Goal: Task Accomplishment & Management: Manage account settings

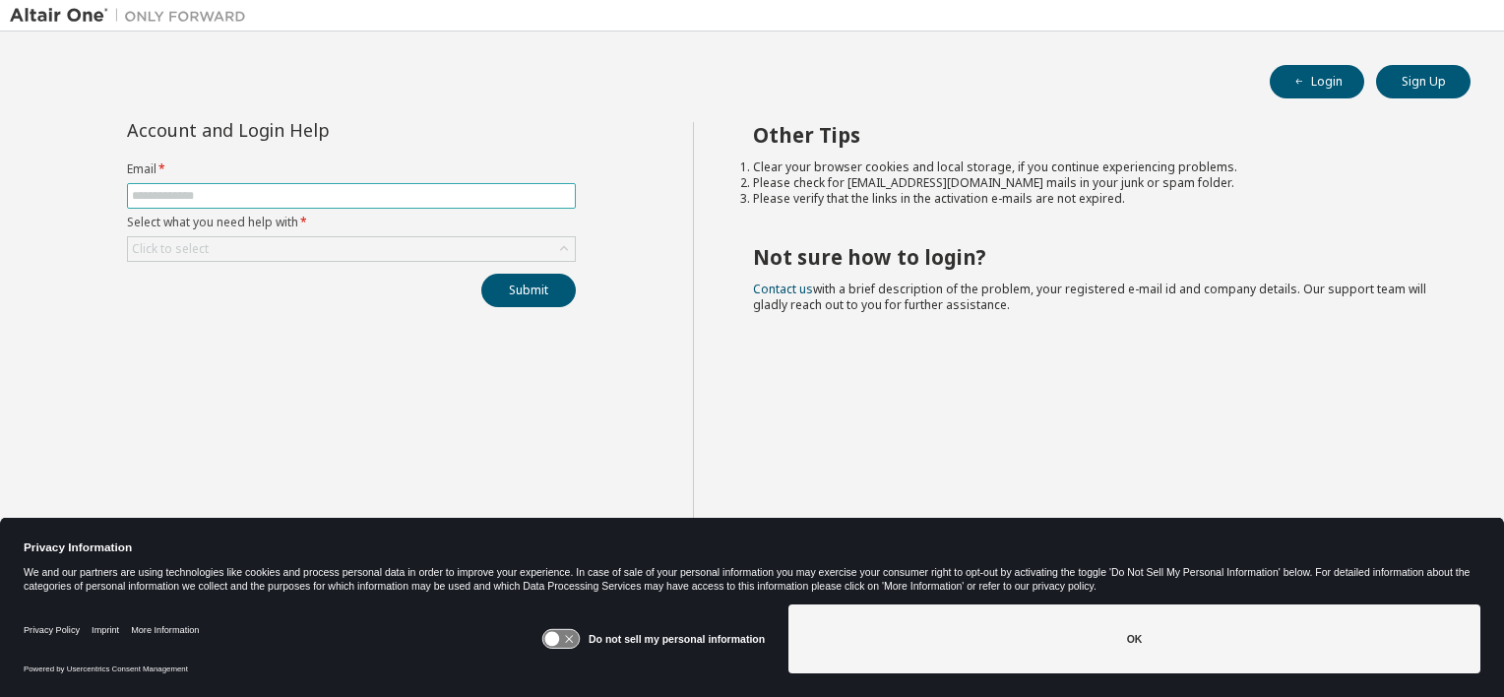
click at [246, 192] on input "text" at bounding box center [351, 196] width 439 height 16
type input "**********"
click at [193, 256] on div "Click to select" at bounding box center [170, 249] width 83 height 22
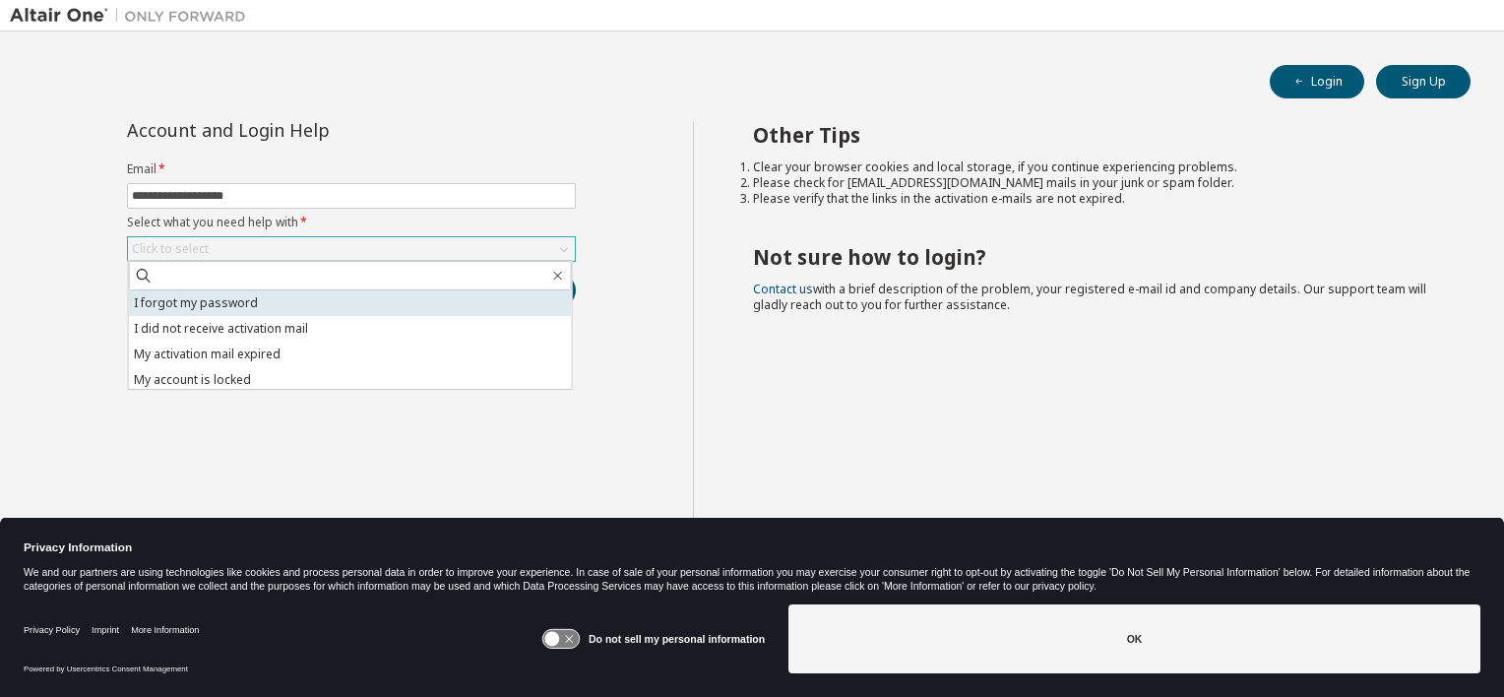
click at [204, 307] on li "I forgot my password" at bounding box center [350, 303] width 443 height 26
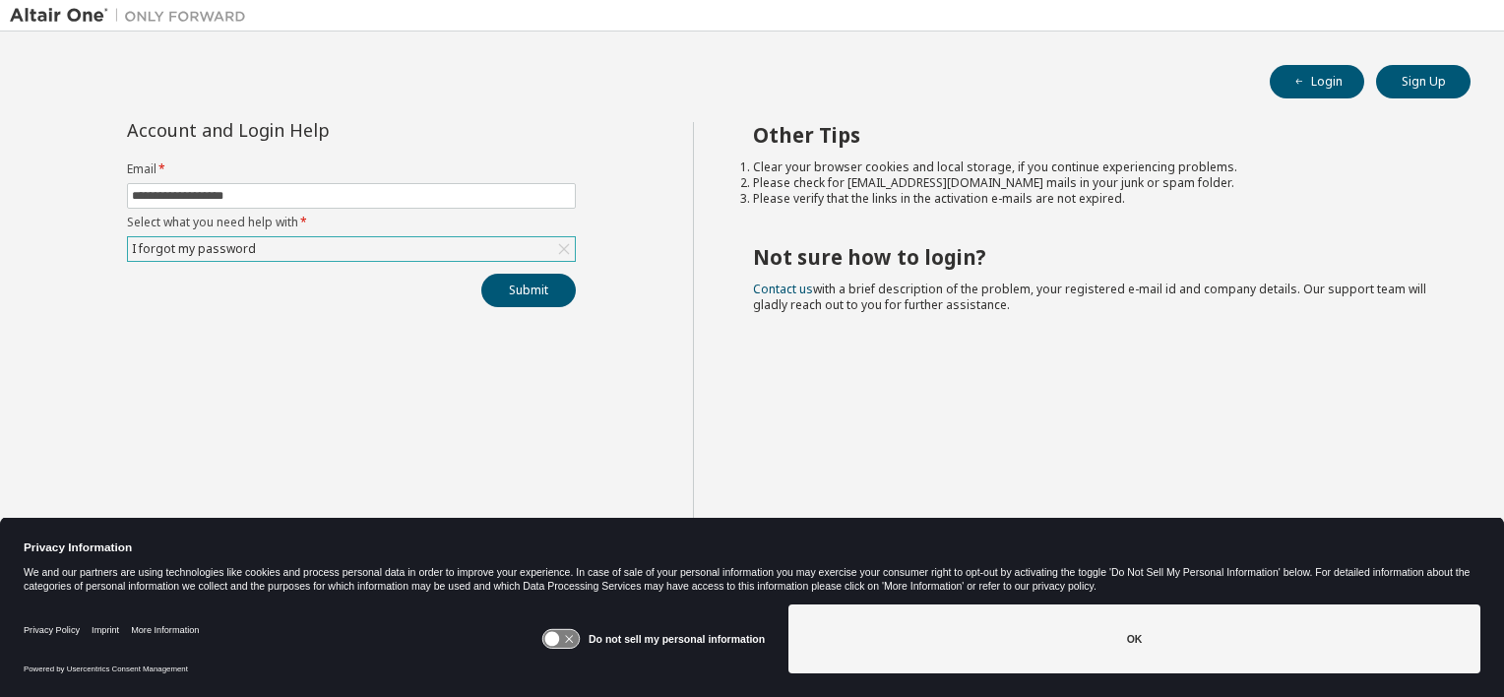
click at [252, 260] on div "I forgot my password" at bounding box center [351, 249] width 449 height 26
click at [260, 256] on div "I forgot my password" at bounding box center [351, 249] width 447 height 24
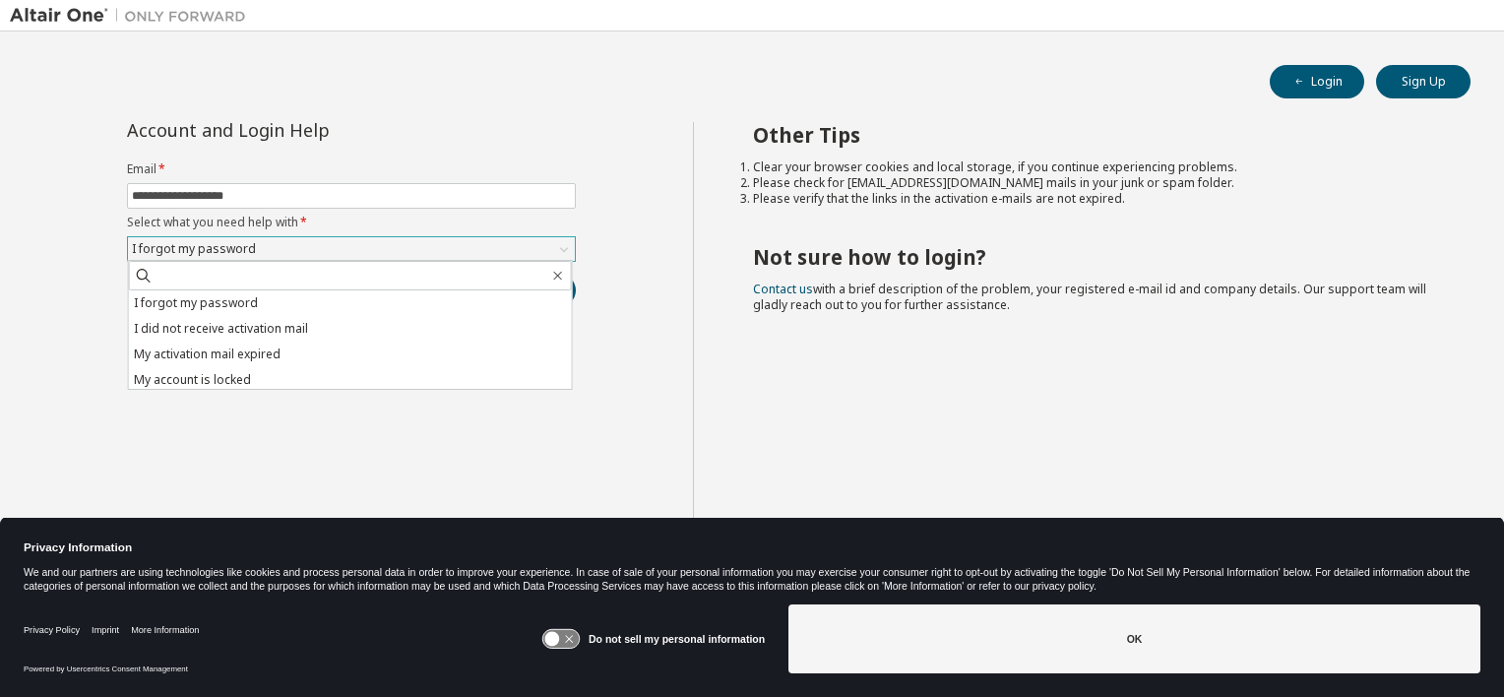
click at [260, 254] on div "I forgot my password" at bounding box center [351, 249] width 447 height 24
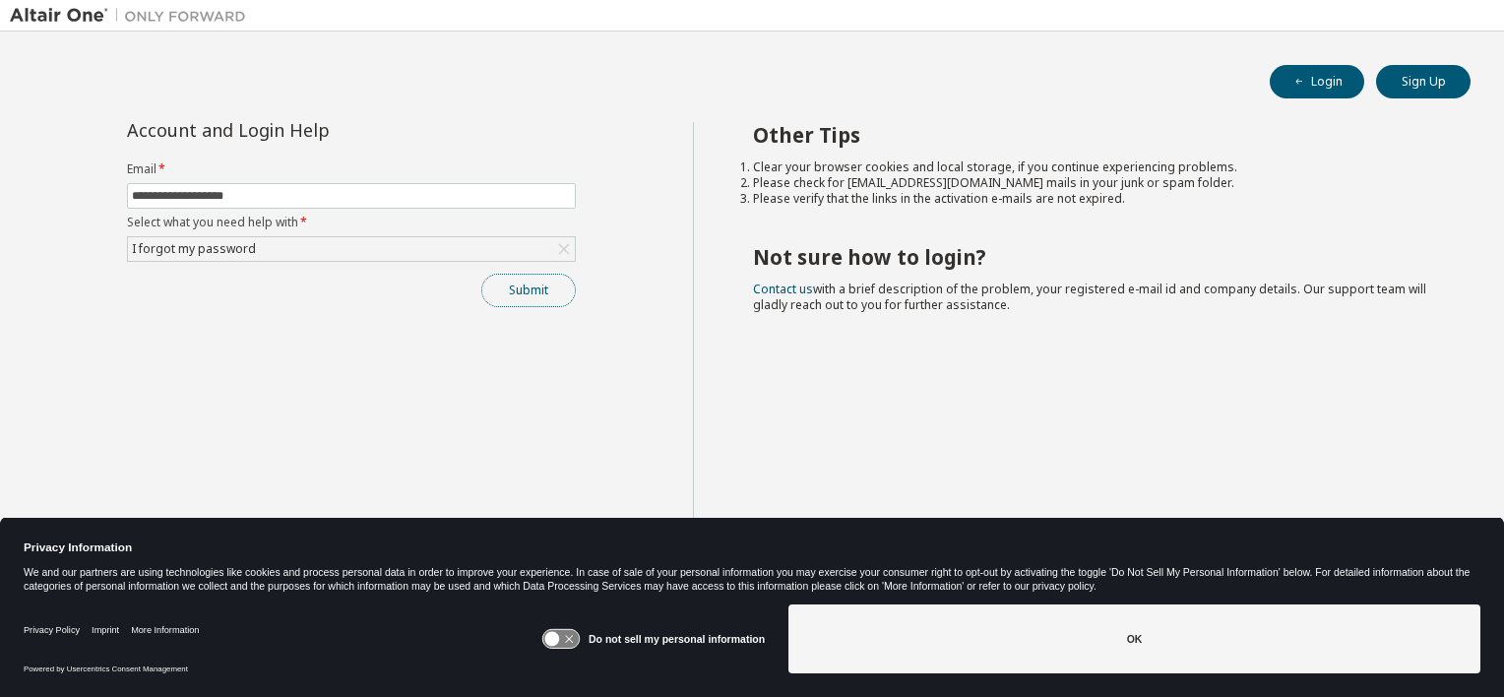
click at [546, 298] on button "Submit" at bounding box center [528, 290] width 94 height 33
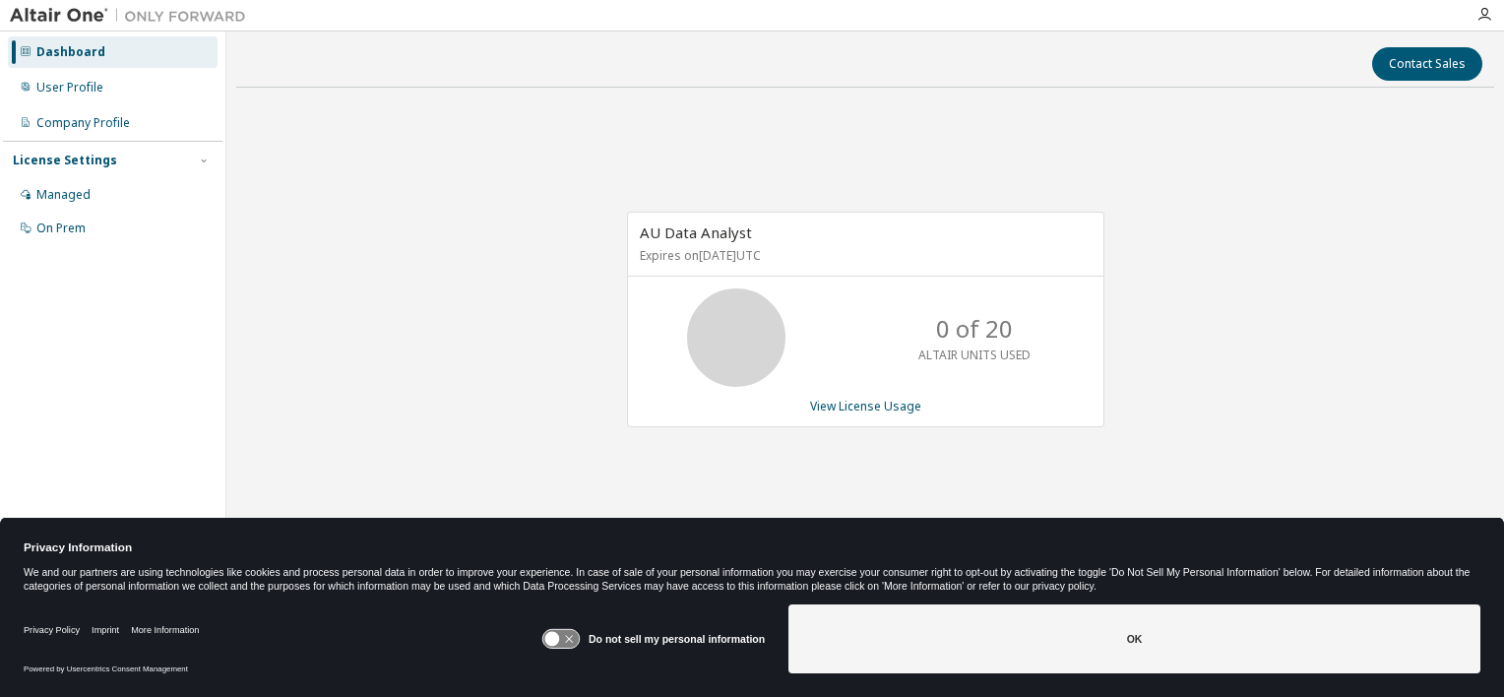
click at [92, 50] on div "Dashboard" at bounding box center [70, 52] width 69 height 16
click at [33, 20] on img at bounding box center [133, 16] width 246 height 20
click at [62, 15] on img at bounding box center [133, 16] width 246 height 20
click at [163, 16] on img at bounding box center [133, 16] width 246 height 20
click at [71, 55] on div "Dashboard" at bounding box center [70, 52] width 69 height 16
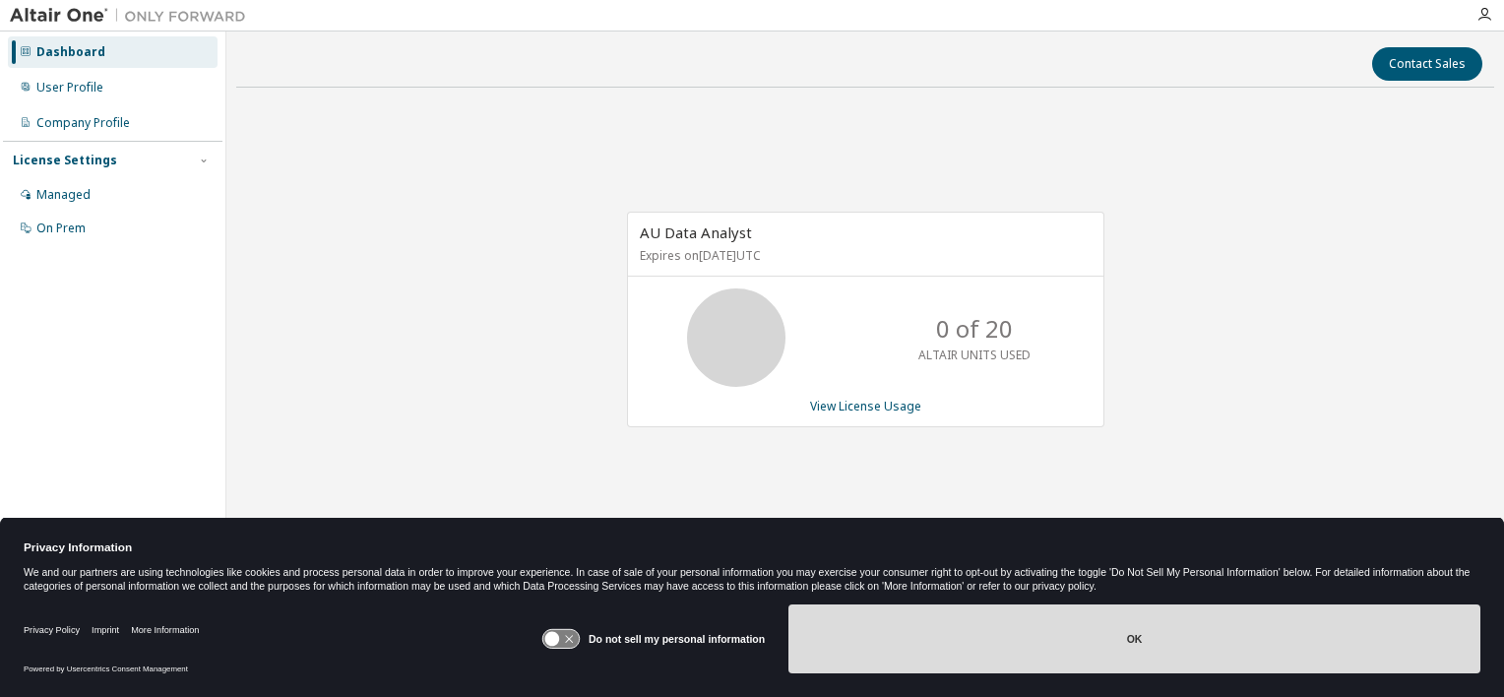
click at [1147, 636] on button "OK" at bounding box center [1134, 638] width 692 height 69
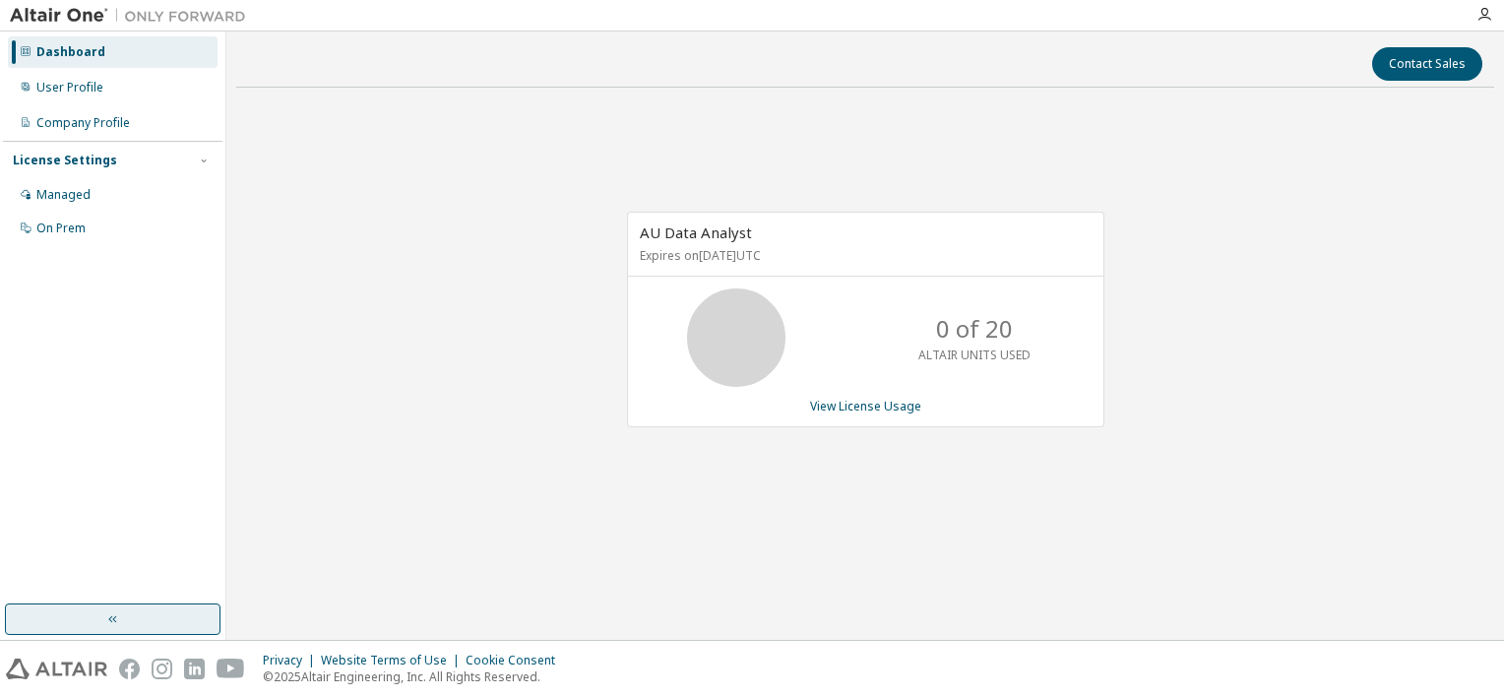
click at [157, 617] on button "button" at bounding box center [113, 618] width 216 height 31
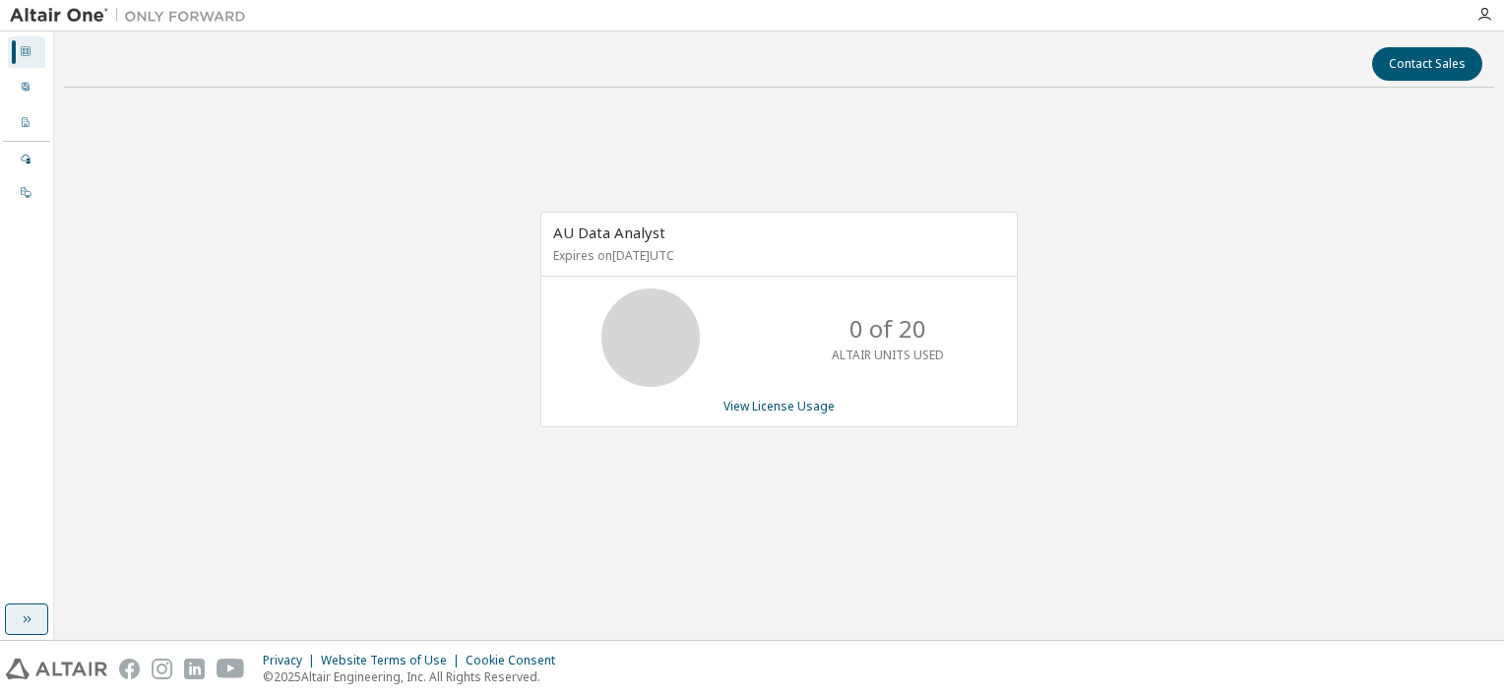
click at [17, 619] on button "button" at bounding box center [26, 618] width 43 height 31
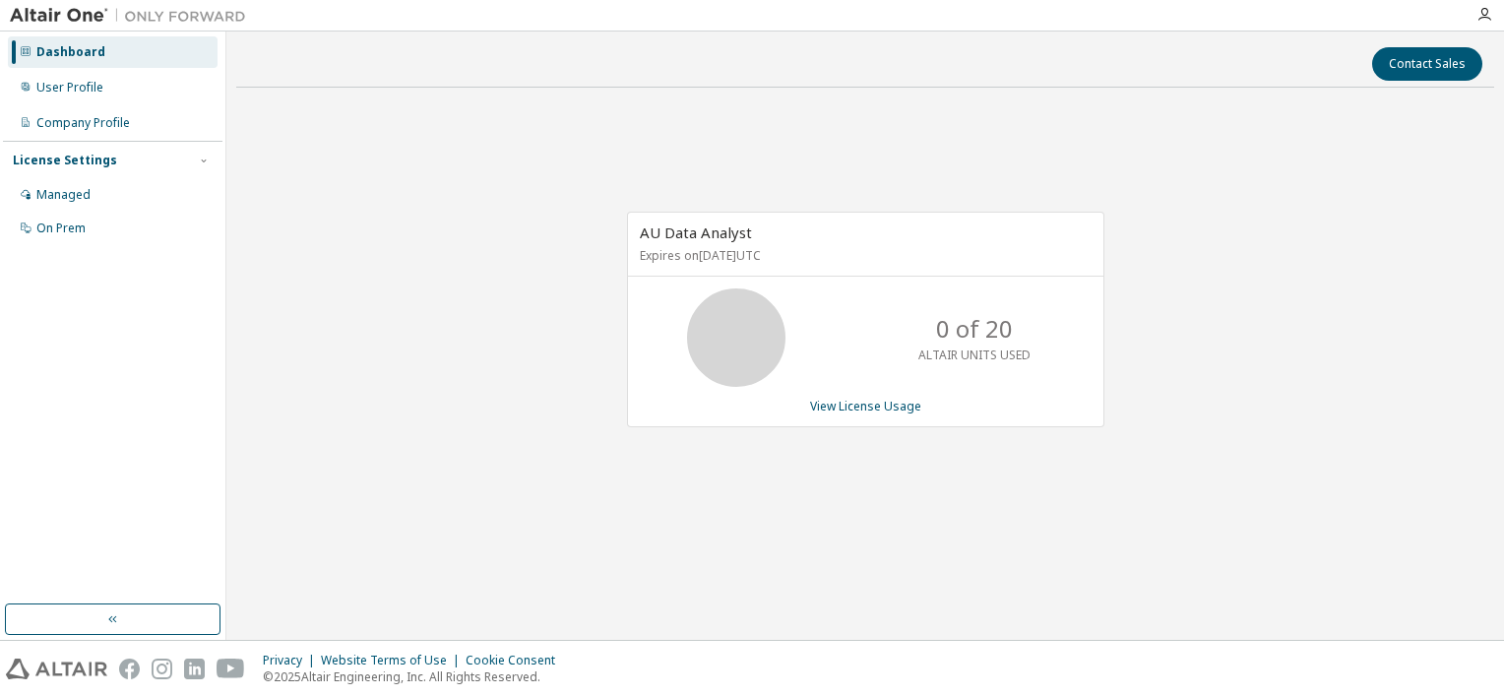
click at [34, 662] on img at bounding box center [56, 668] width 101 height 21
